Goal: Find contact information: Find contact information

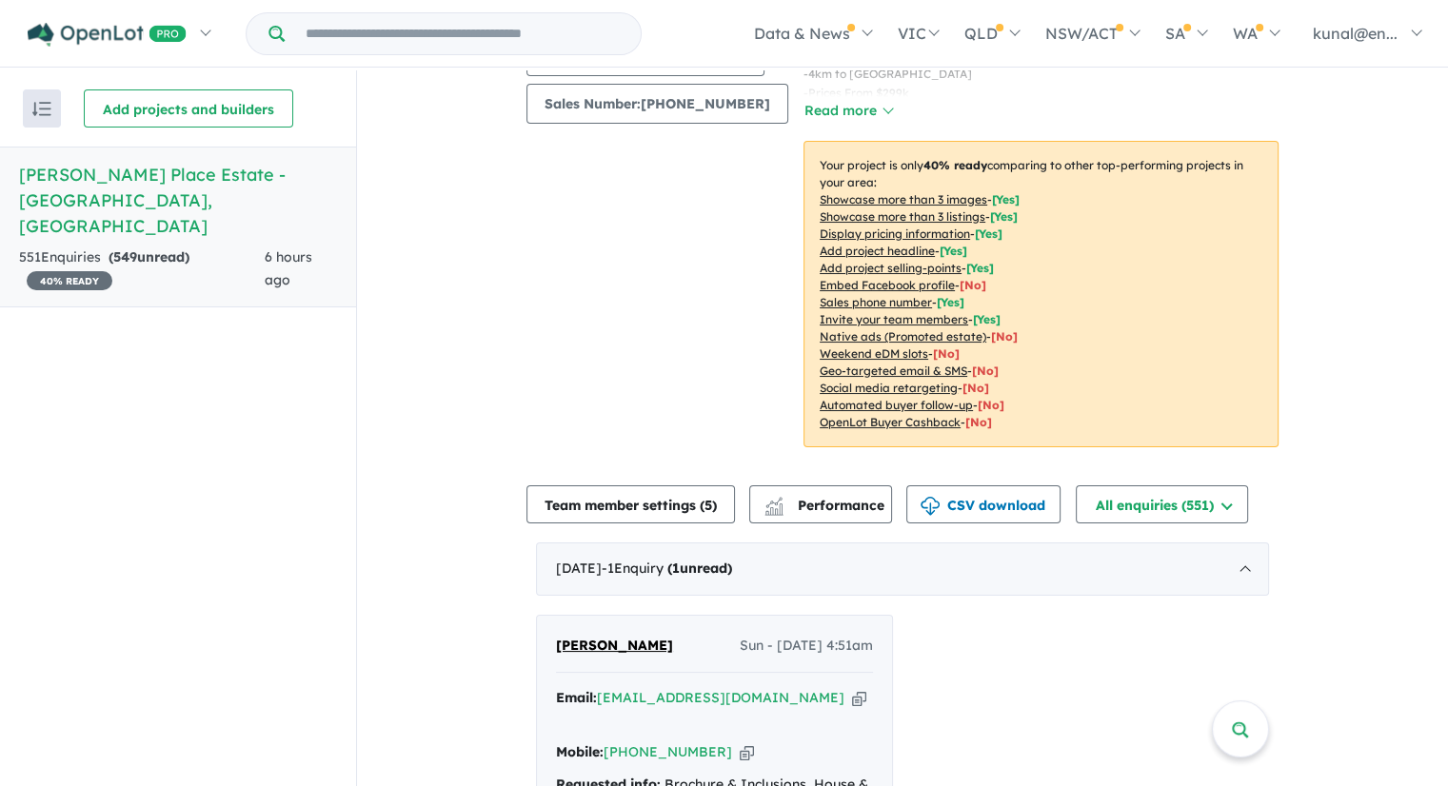
scroll to position [571, 0]
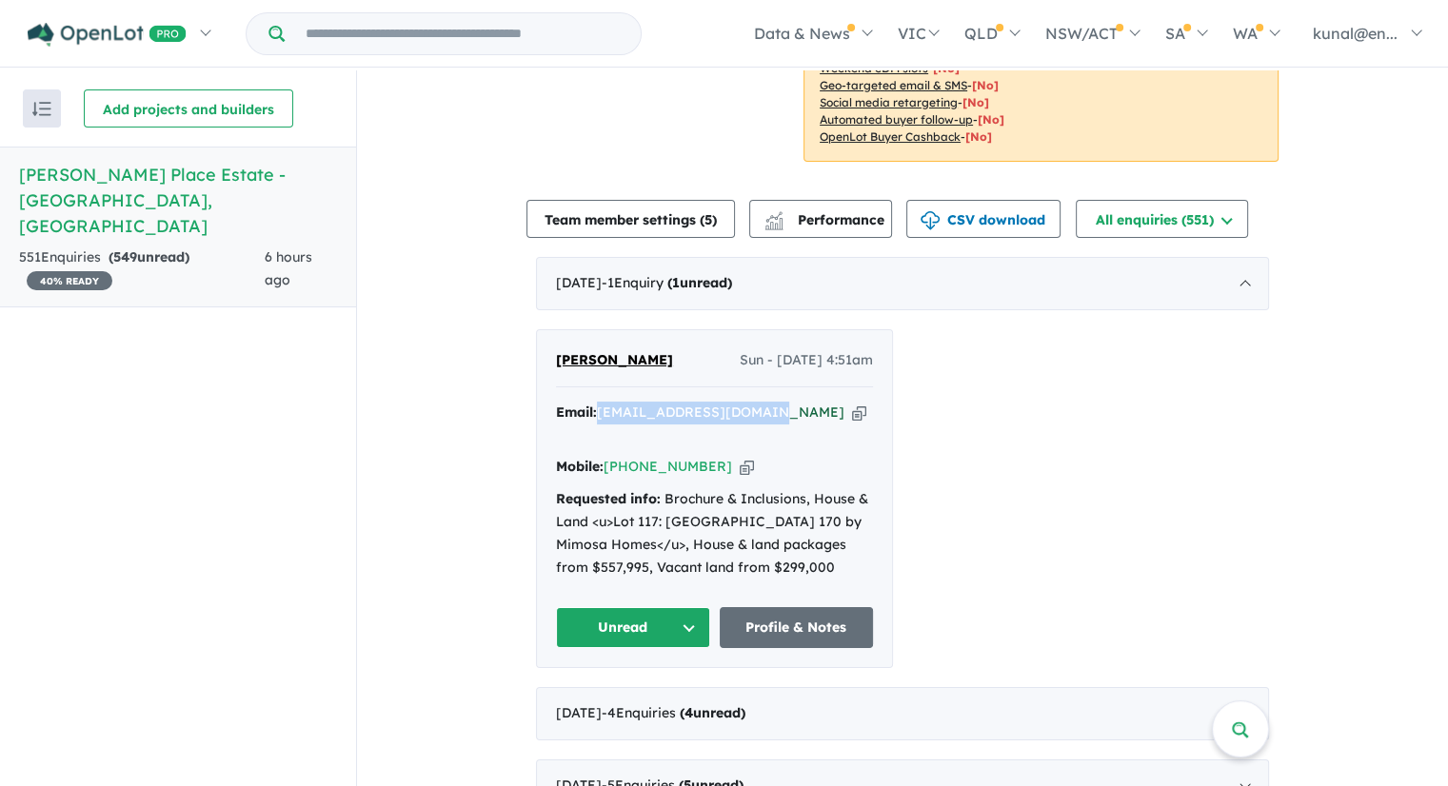
drag, startPoint x: 759, startPoint y: 386, endPoint x: 597, endPoint y: 386, distance: 161.8
click at [597, 402] on div "Email: [EMAIL_ADDRESS][DOMAIN_NAME] Copied!" at bounding box center [714, 425] width 317 height 46
copy a%20Atkinson%20Place%20Estate%20-%20Truganina"] "[EMAIL_ADDRESS][DOMAIN_NAME]"
drag, startPoint x: 639, startPoint y: 337, endPoint x: 548, endPoint y: 337, distance: 90.4
click at [548, 337] on div "[PERSON_NAME] Sun - [DATE] 4:51am Email: [EMAIL_ADDRESS][DOMAIN_NAME] Copied! M…" at bounding box center [714, 498] width 355 height 337
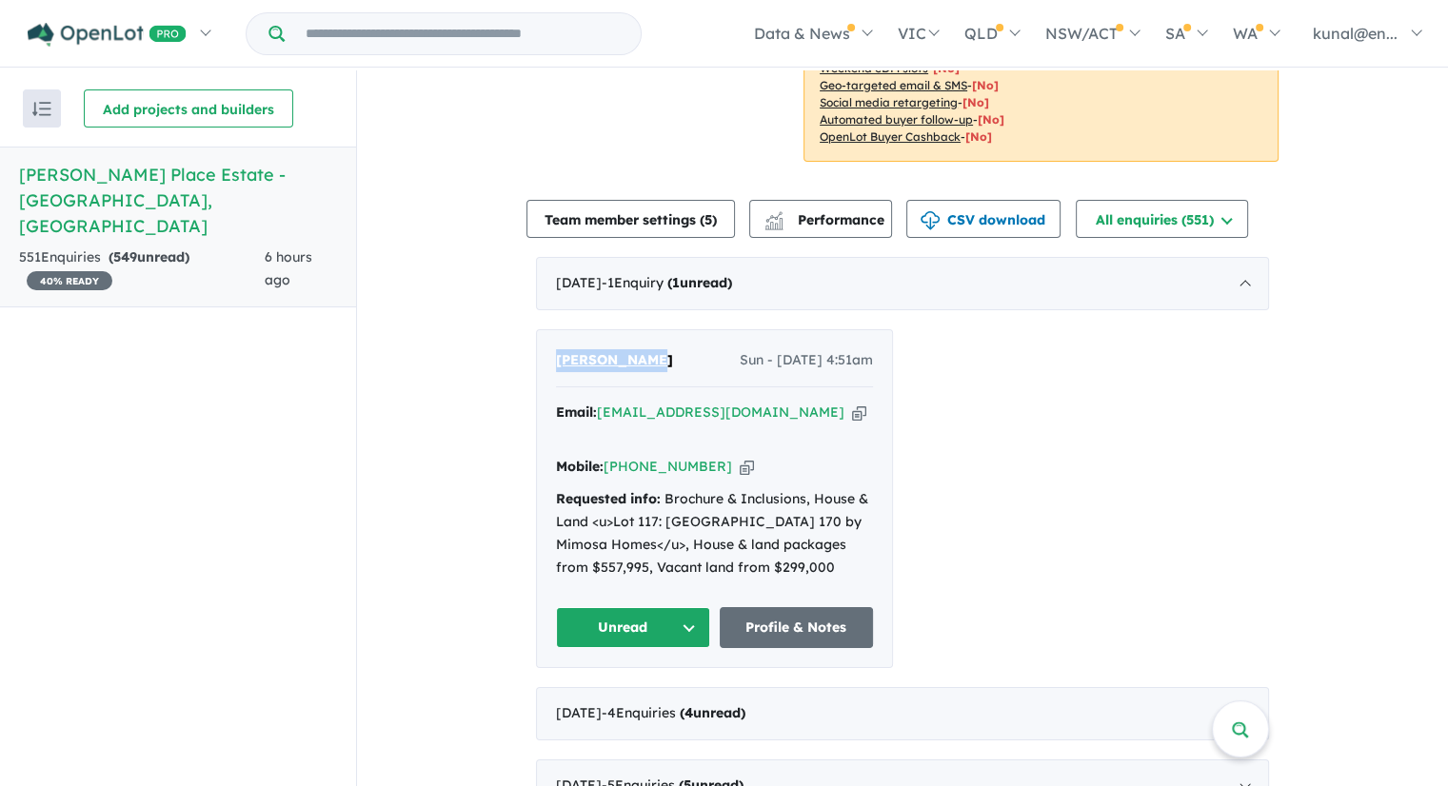
copy span "[PERSON_NAME]"
drag, startPoint x: 706, startPoint y: 416, endPoint x: 605, endPoint y: 420, distance: 101.0
click at [605, 456] on div "Mobile: [PHONE_NUMBER] Copied!" at bounding box center [714, 467] width 317 height 23
copy link "[PHONE_NUMBER]"
